Goal: Transaction & Acquisition: Purchase product/service

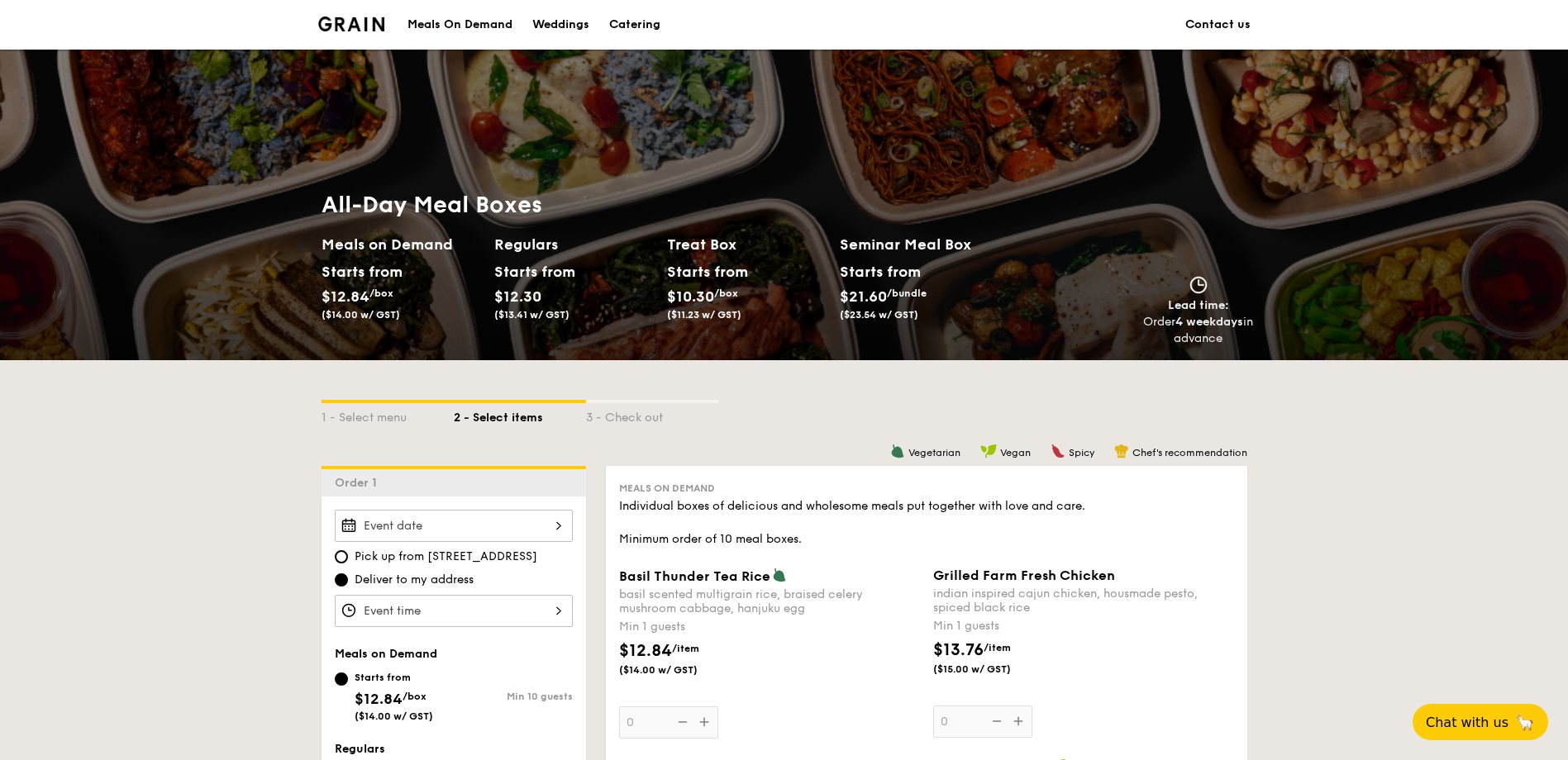
click at [379, 402] on div at bounding box center [388, 401] width 132 height 3
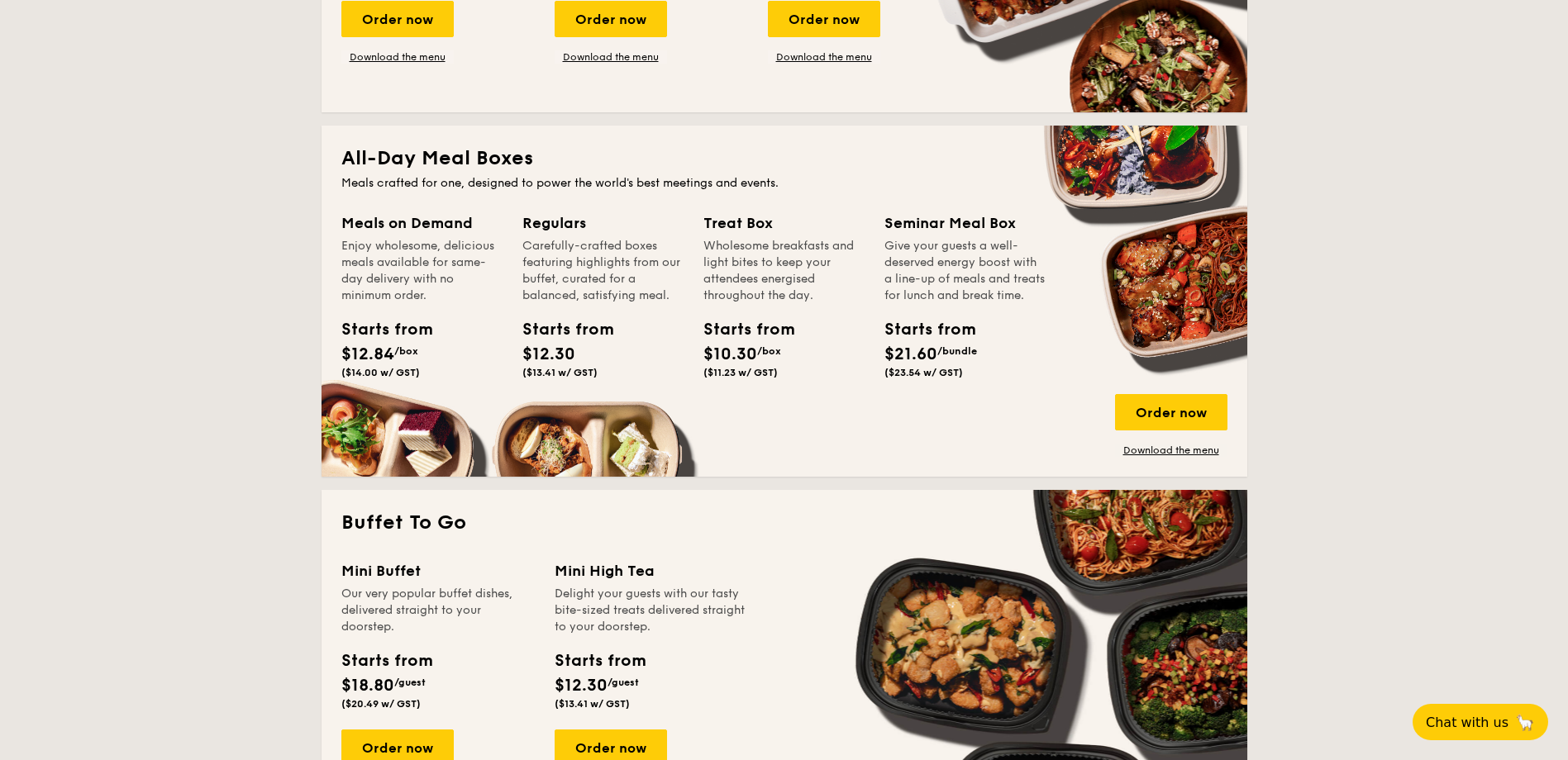
scroll to position [992, 0]
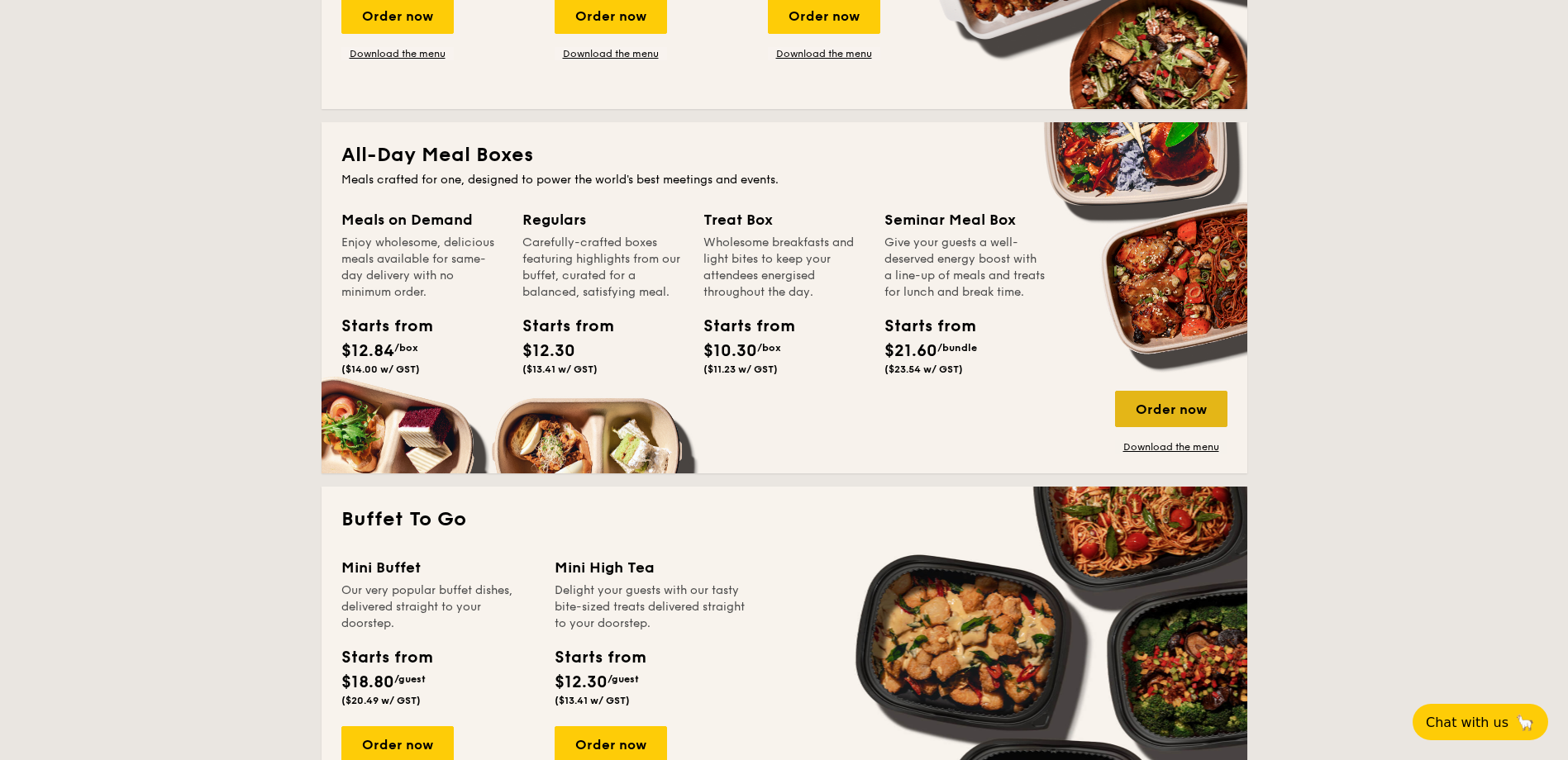
click at [1025, 399] on div "Order now" at bounding box center [1171, 408] width 113 height 36
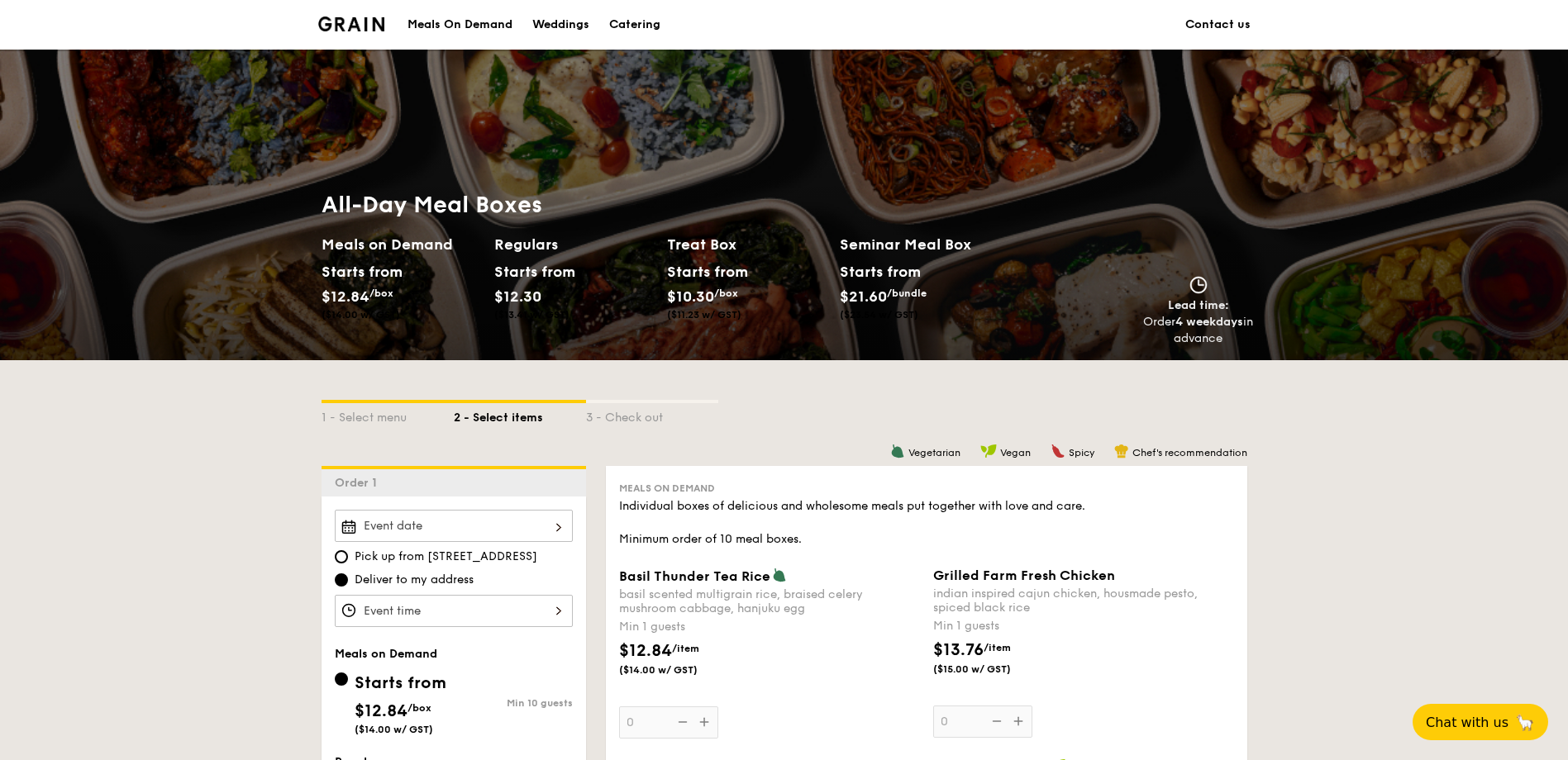
scroll to position [992, 0]
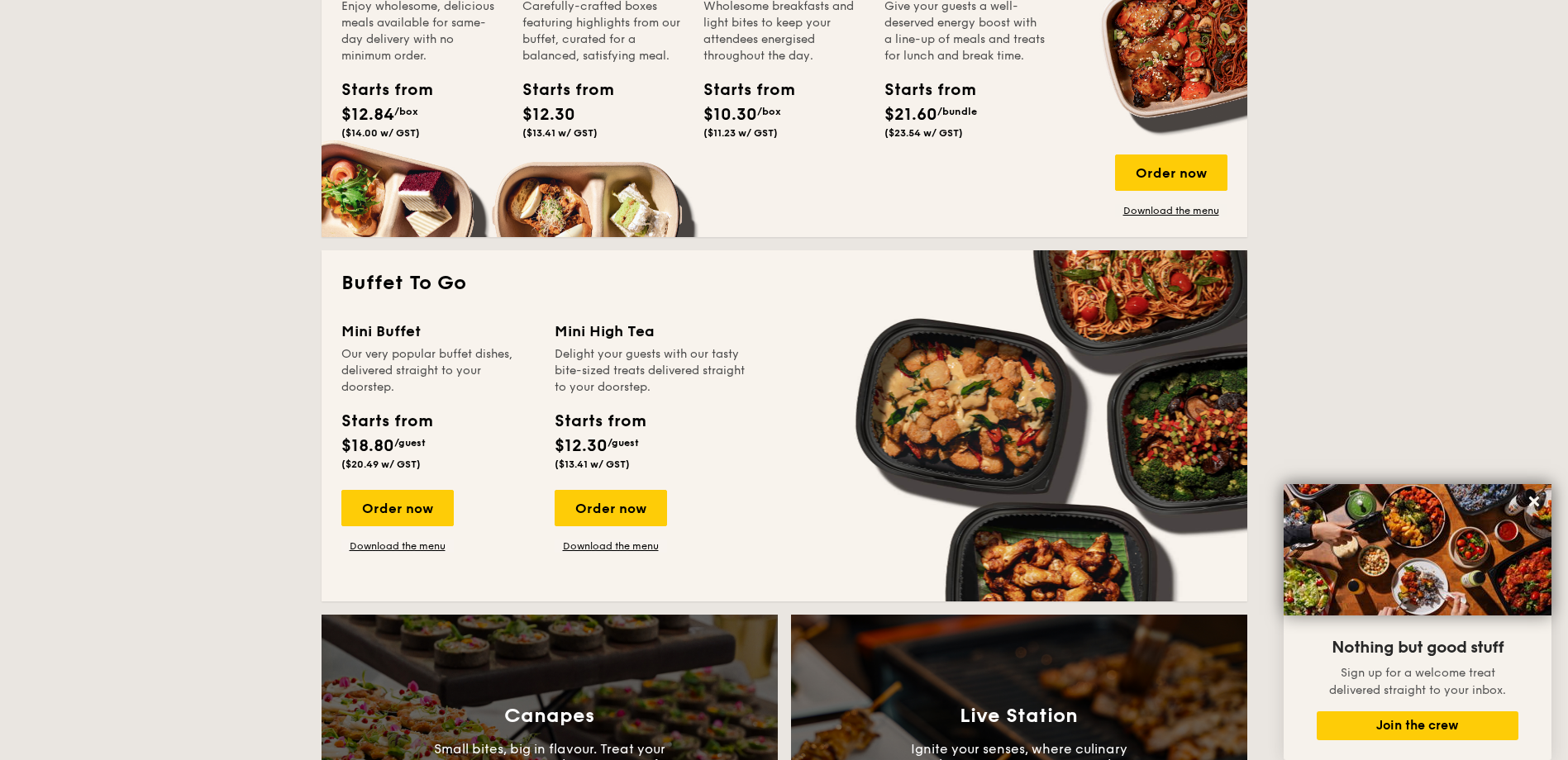
scroll to position [1425, 0]
